Goal: Transaction & Acquisition: Purchase product/service

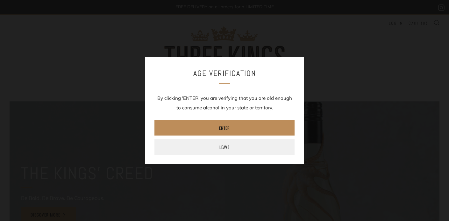
click at [240, 125] on link "Enter" at bounding box center [224, 127] width 140 height 15
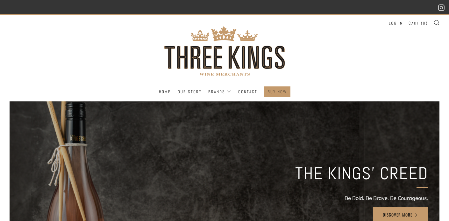
click at [276, 92] on link "BUY NOW" at bounding box center [276, 92] width 19 height 10
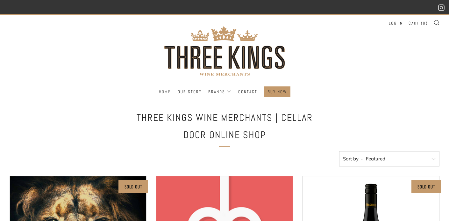
click at [159, 91] on link "Home" at bounding box center [165, 92] width 12 height 10
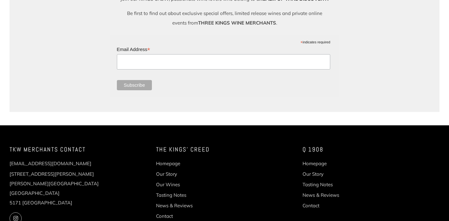
scroll to position [853, 0]
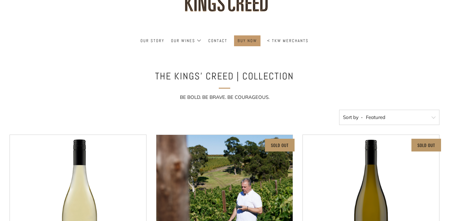
scroll to position [62, 0]
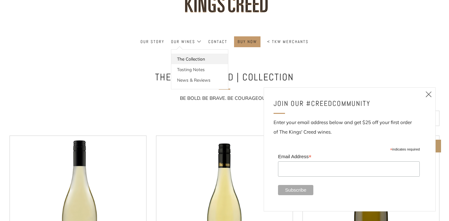
click at [187, 58] on link "The Collection" at bounding box center [199, 58] width 57 height 11
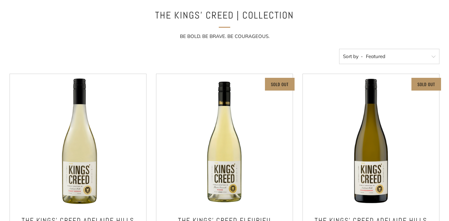
scroll to position [116, 0]
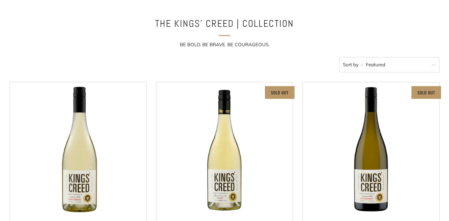
click at [405, 68] on select "Featured Best Selling Alphabetically, A-Z Alphabetically, Z-A Price, low to hig…" at bounding box center [389, 64] width 100 height 15
select select "price-ascending"
click at [339, 57] on select "Featured Best Selling Alphabetically, A-Z Alphabetically, Z-A Price, low to hig…" at bounding box center [389, 64] width 100 height 15
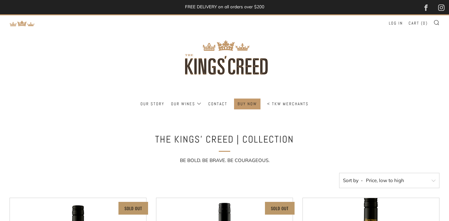
select select "price-ascending"
